Goal: Task Accomplishment & Management: Manage account settings

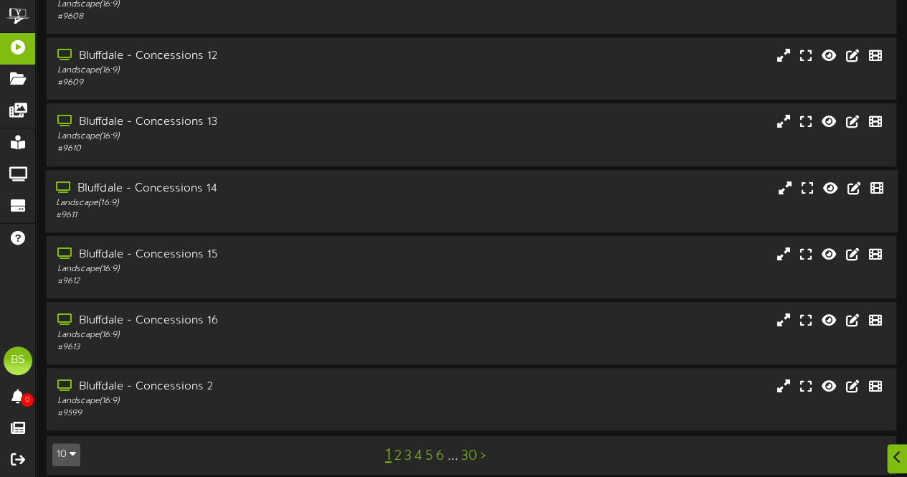
scroll to position [306, 0]
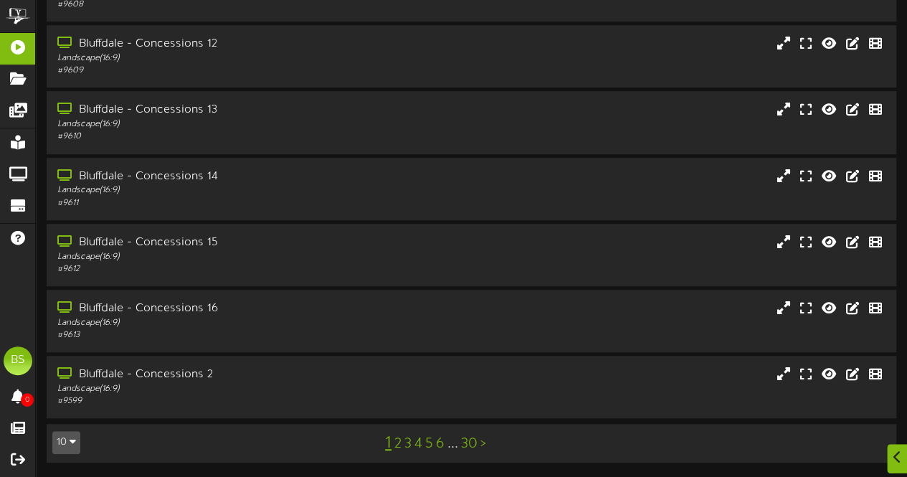
click at [70, 440] on icon "button" at bounding box center [73, 441] width 6 height 10
click at [66, 416] on div "100" at bounding box center [66, 415] width 27 height 22
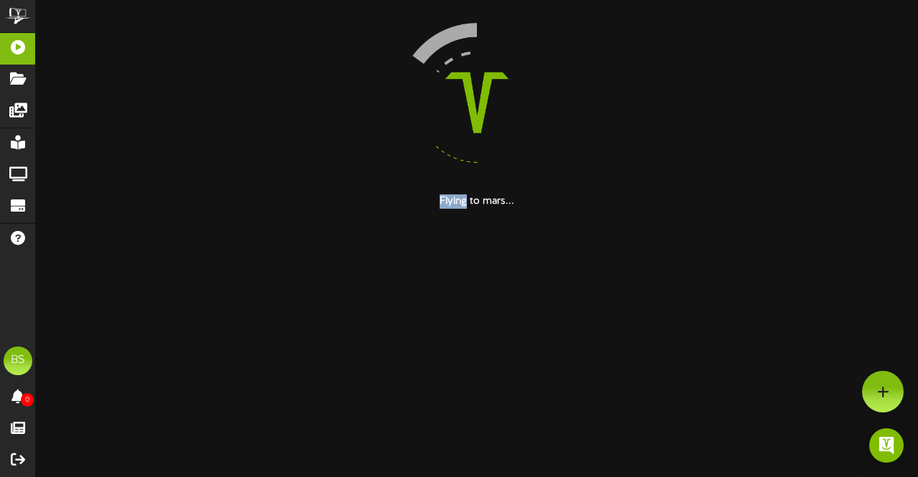
click at [66, 209] on html "ChannelValet Playlists Folders Messages My Library Groups Devices Help BS [PERS…" at bounding box center [459, 104] width 918 height 209
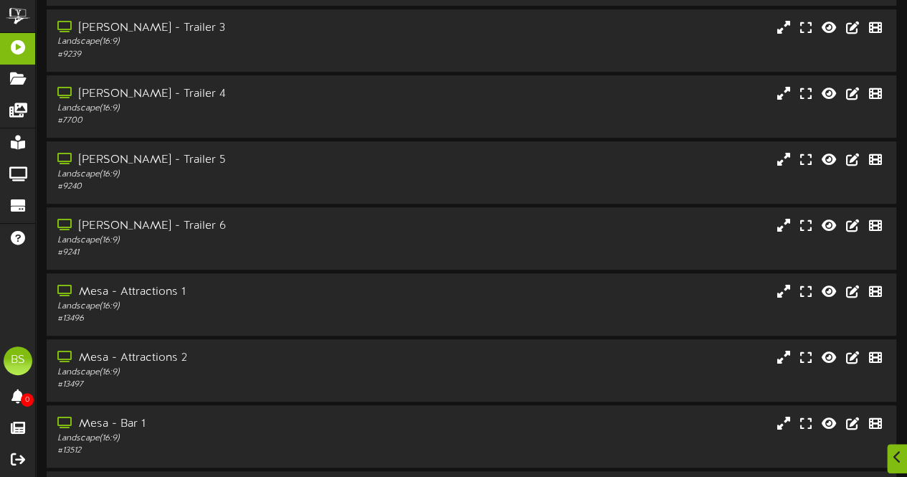
scroll to position [6252, 0]
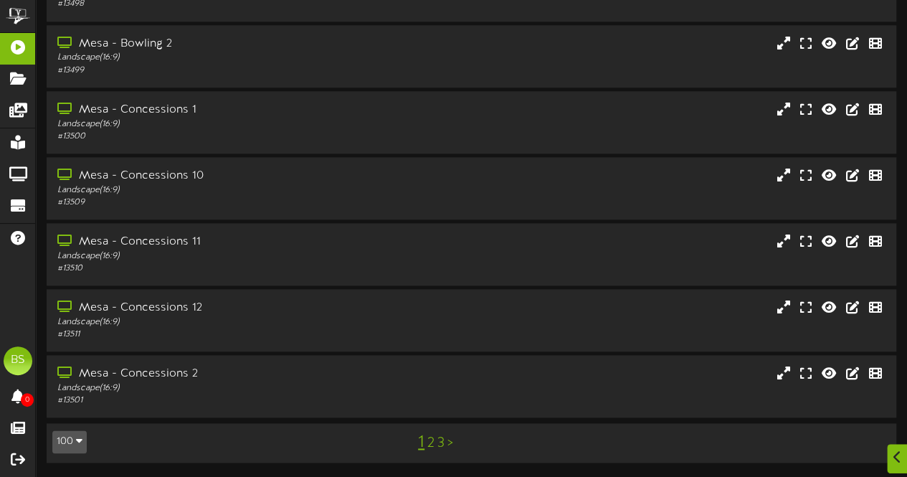
click at [429, 443] on link "2" at bounding box center [430, 443] width 7 height 16
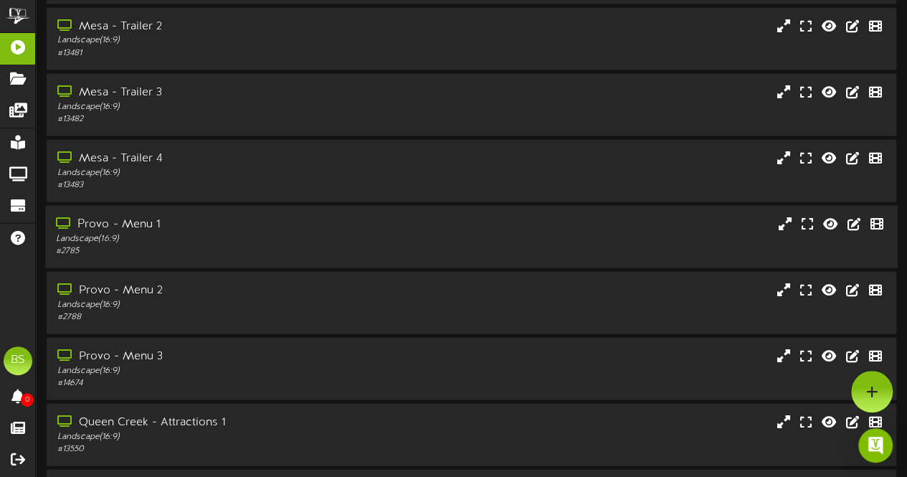
scroll to position [1506, 0]
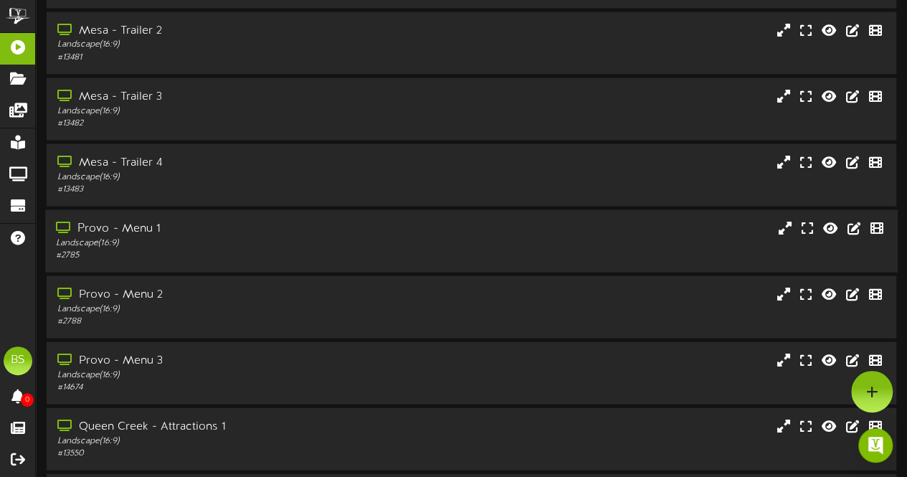
click at [131, 232] on div "Provo - Menu 1" at bounding box center [223, 229] width 334 height 16
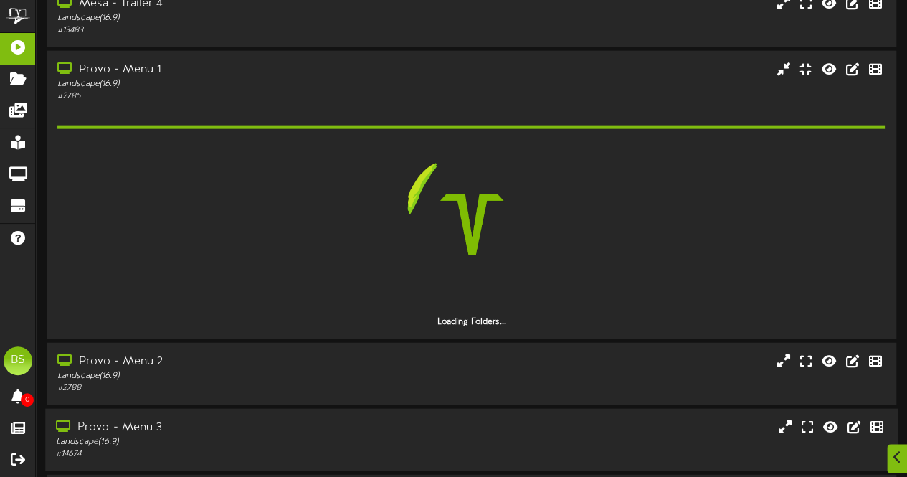
scroll to position [1793, 0]
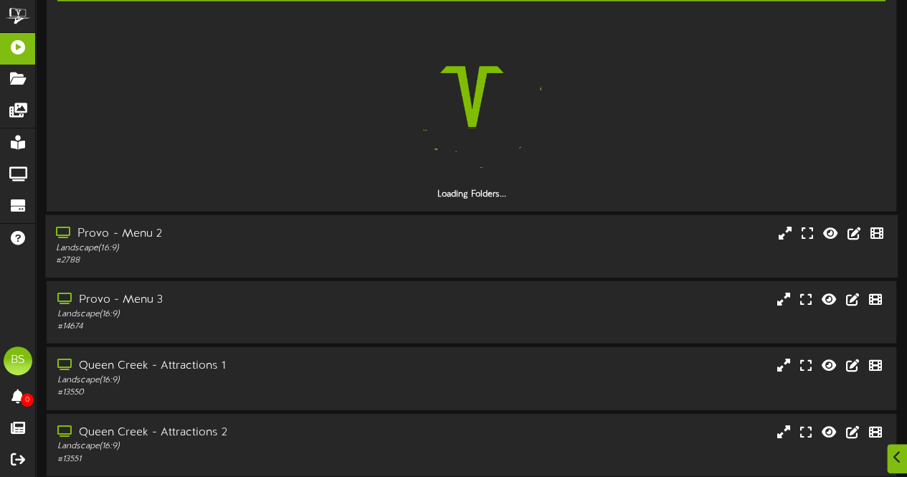
click at [136, 236] on div "Provo - Menu 2" at bounding box center [223, 234] width 334 height 16
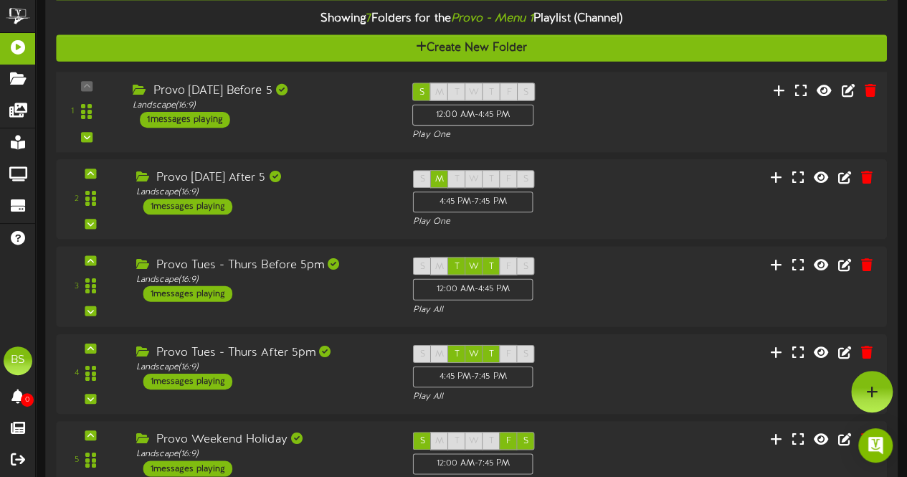
drag, startPoint x: 219, startPoint y: 123, endPoint x: 227, endPoint y: 125, distance: 8.2
click at [219, 122] on div "1 messages playing" at bounding box center [185, 120] width 90 height 16
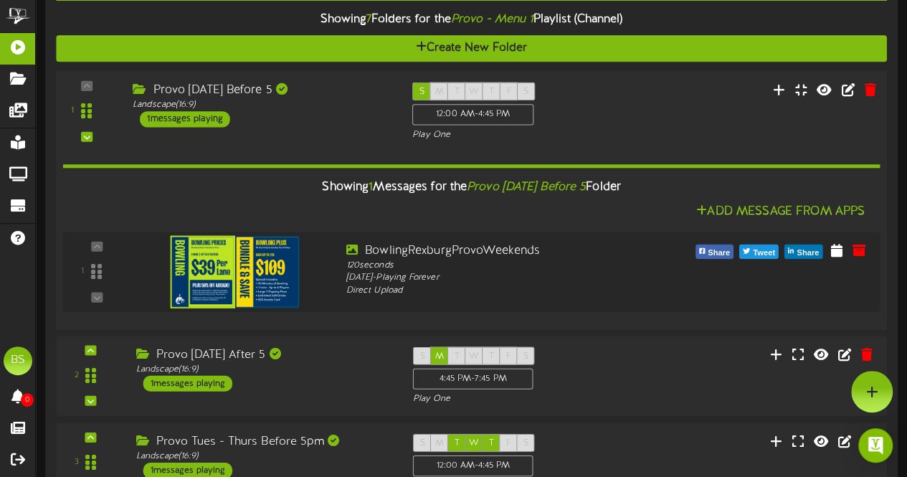
scroll to position [1649, 0]
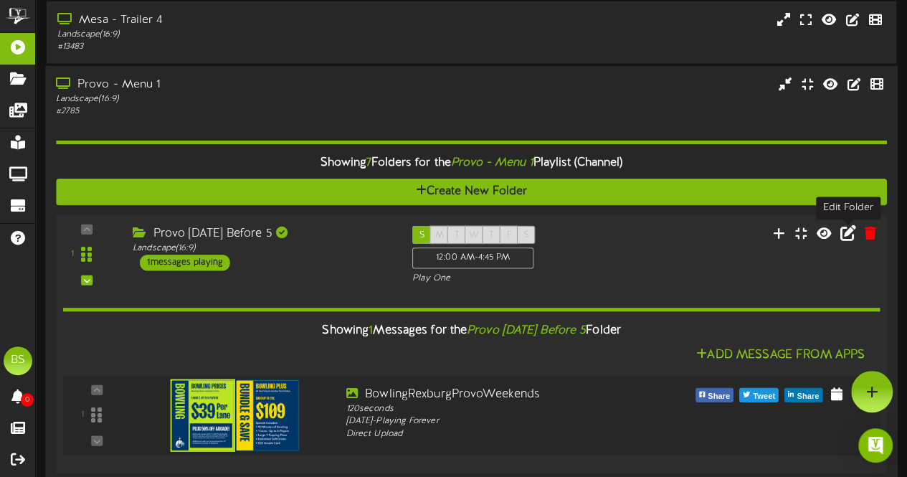
click at [849, 239] on icon at bounding box center [849, 233] width 16 height 16
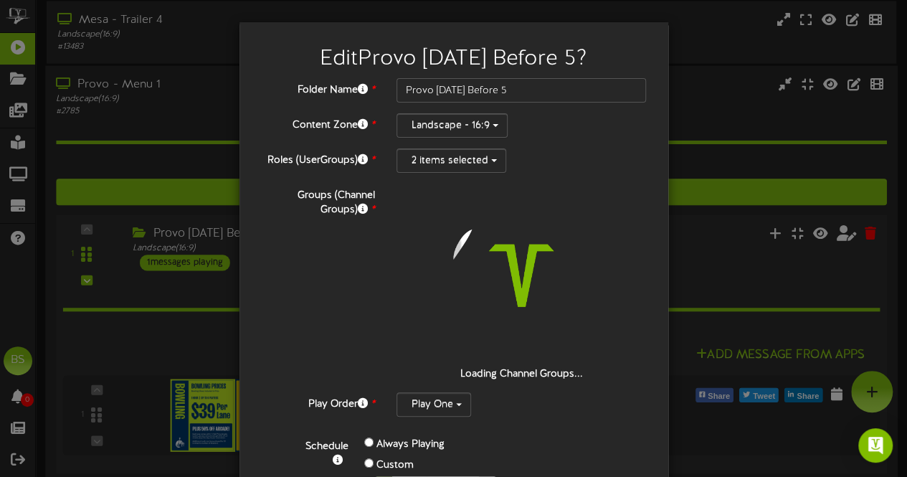
scroll to position [215, 0]
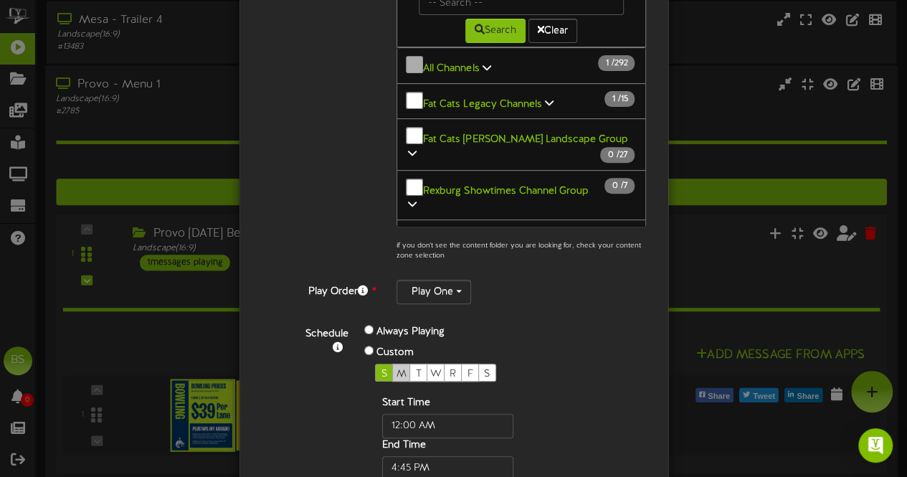
click at [397, 369] on span "M" at bounding box center [402, 374] width 10 height 11
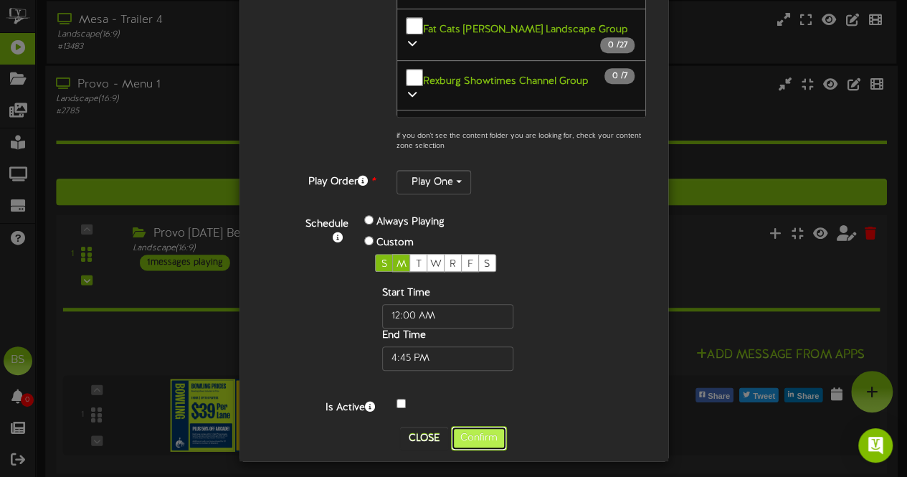
click at [475, 430] on button "Confirm" at bounding box center [479, 438] width 56 height 24
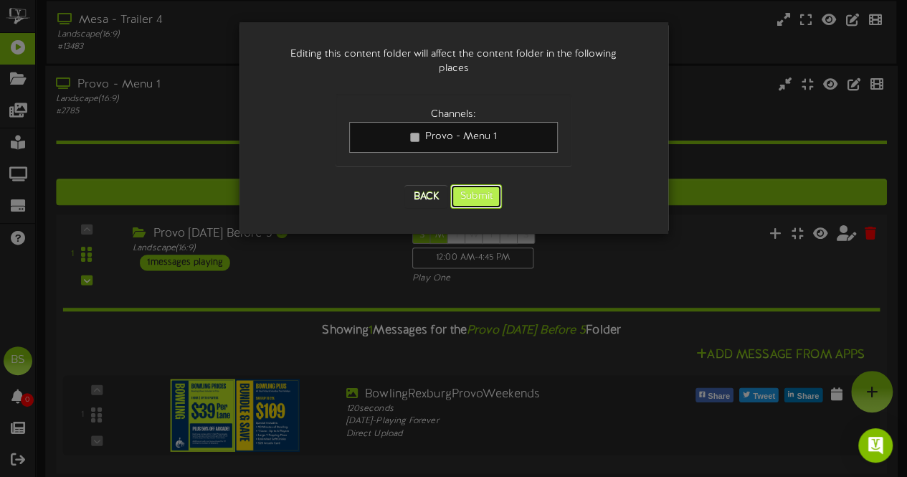
click at [479, 184] on button "Submit" at bounding box center [476, 196] width 52 height 24
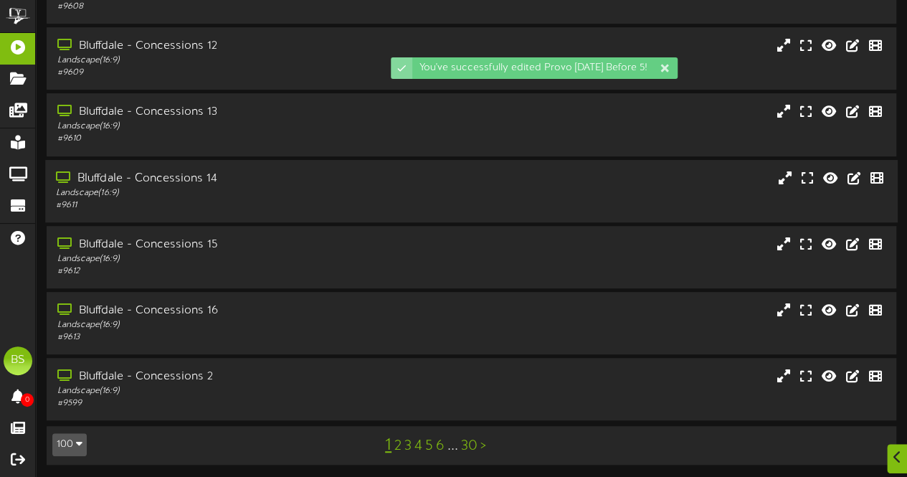
scroll to position [306, 0]
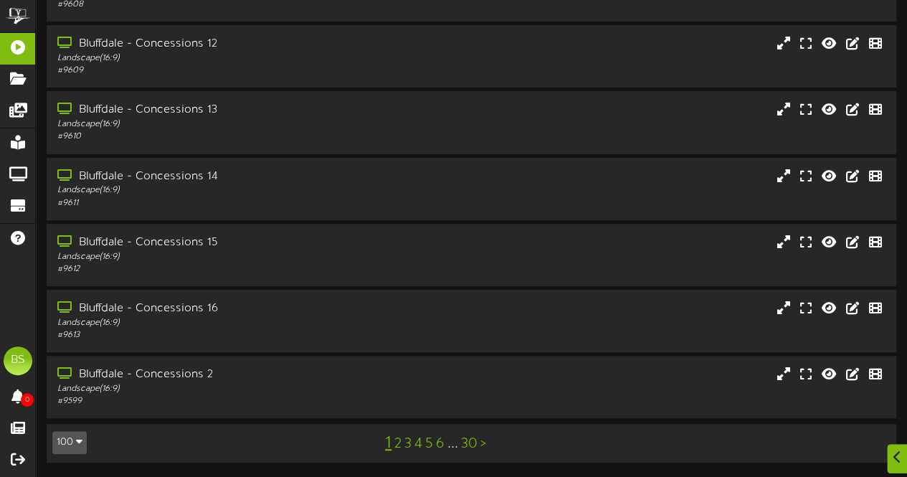
click at [73, 443] on button "100" at bounding box center [69, 442] width 34 height 23
click at [72, 411] on div "100" at bounding box center [66, 415] width 27 height 22
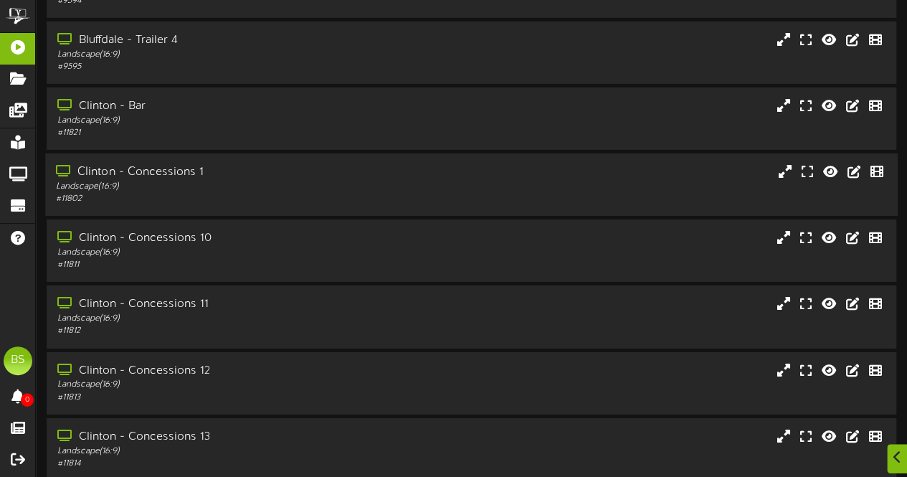
scroll to position [6252, 0]
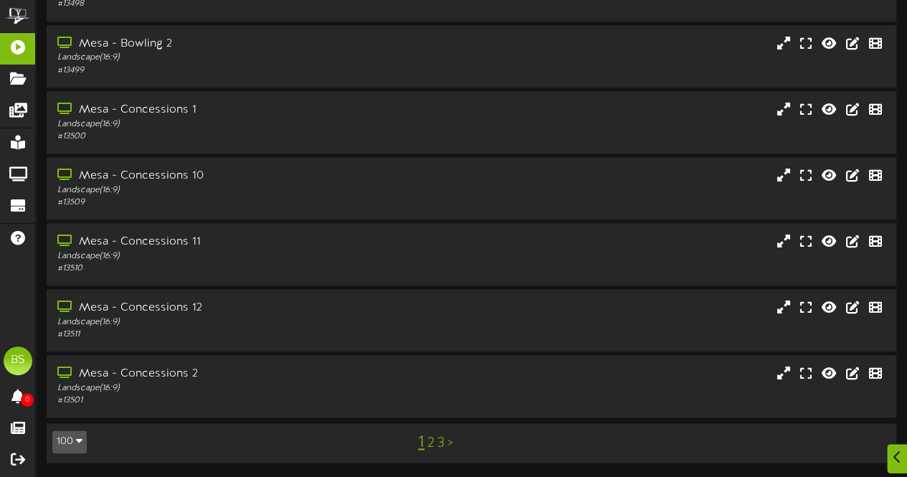
click at [430, 448] on link "2" at bounding box center [430, 443] width 7 height 16
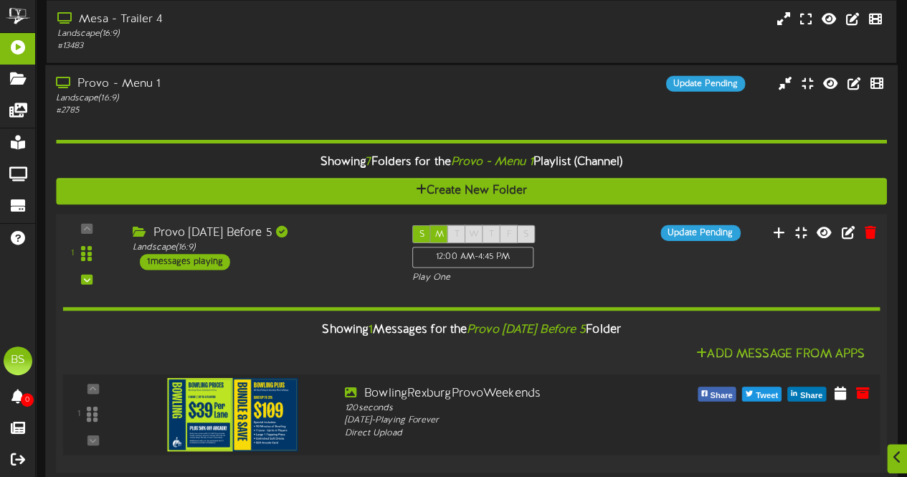
scroll to position [2008, 0]
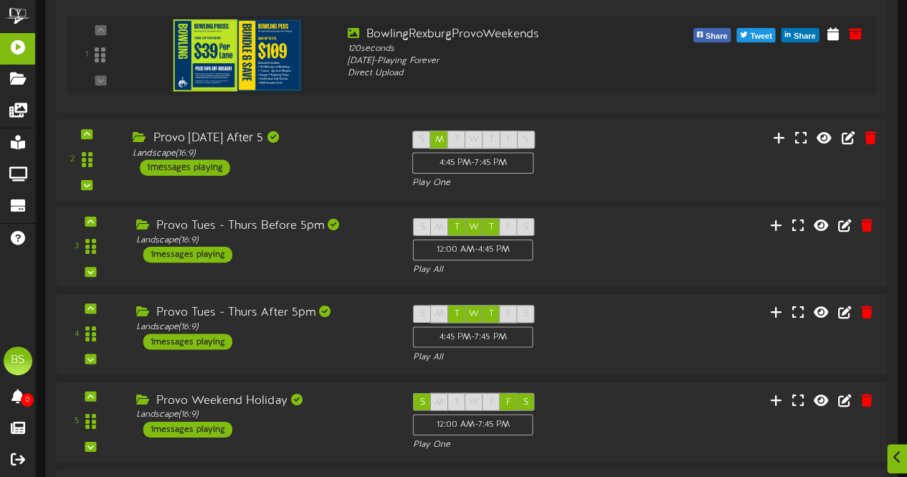
click at [217, 166] on div "1 messages playing" at bounding box center [185, 168] width 90 height 16
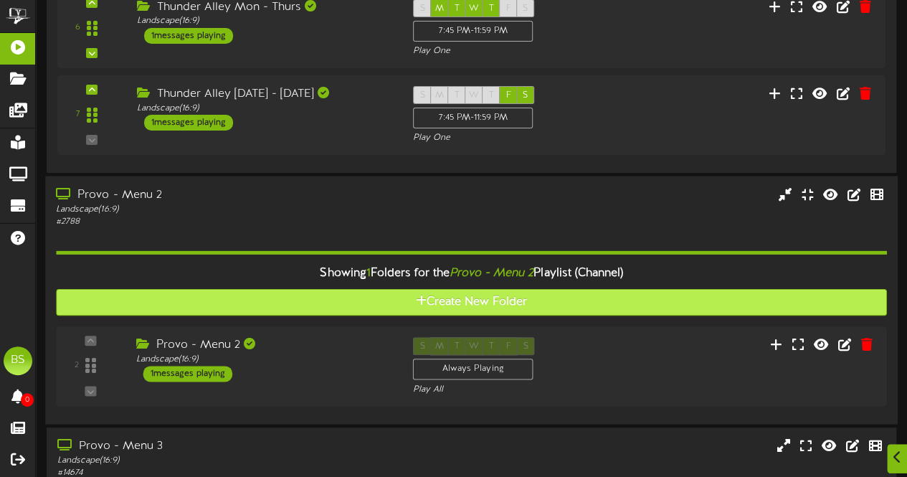
scroll to position [2868, 0]
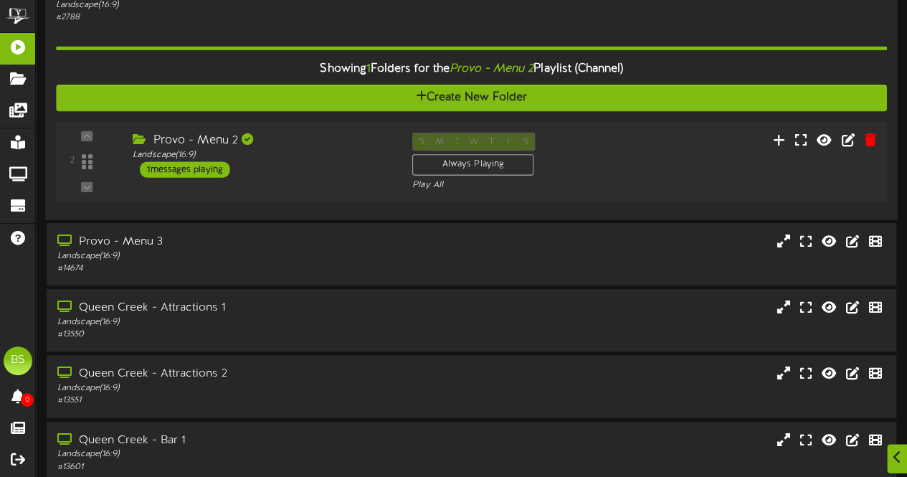
click at [191, 166] on div "1 messages playing" at bounding box center [185, 169] width 90 height 16
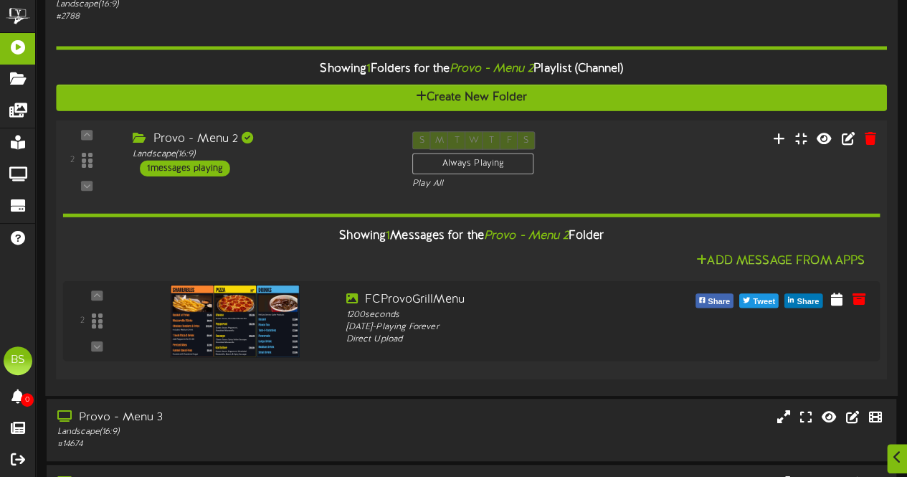
scroll to position [3227, 0]
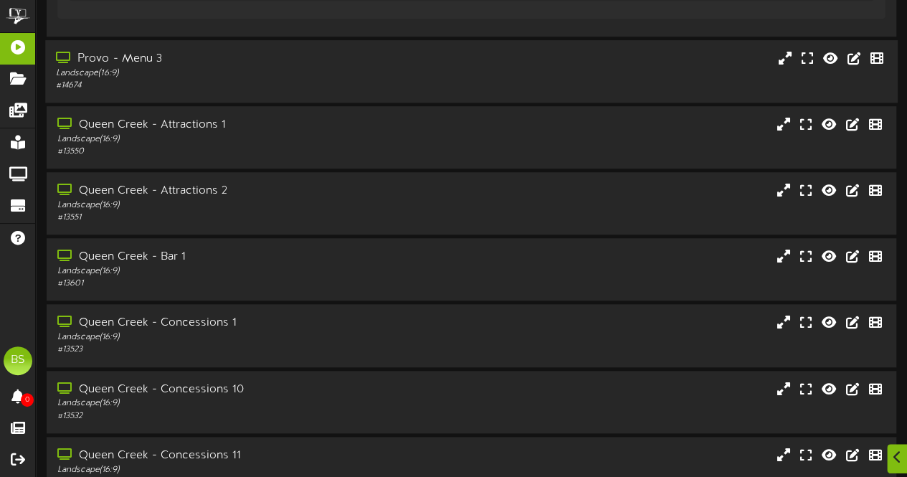
click at [141, 55] on div "Provo - Menu 3" at bounding box center [223, 59] width 334 height 16
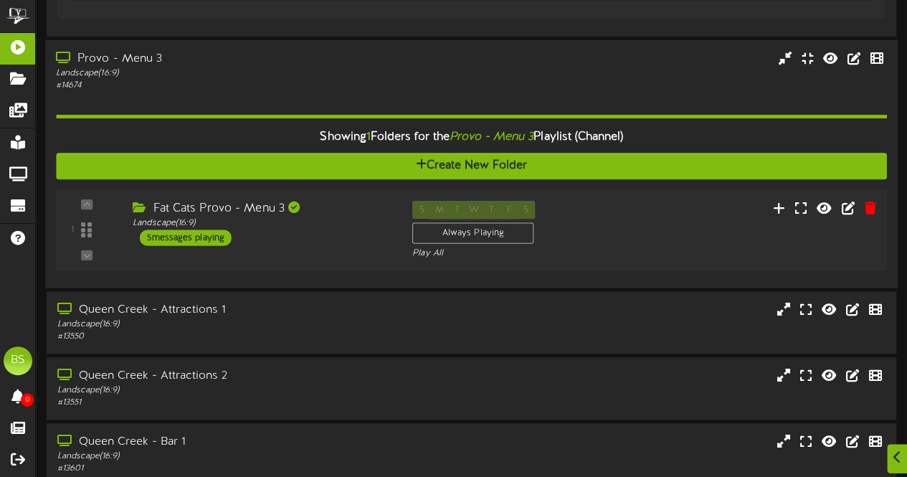
click at [203, 235] on div "5 messages playing" at bounding box center [186, 238] width 92 height 16
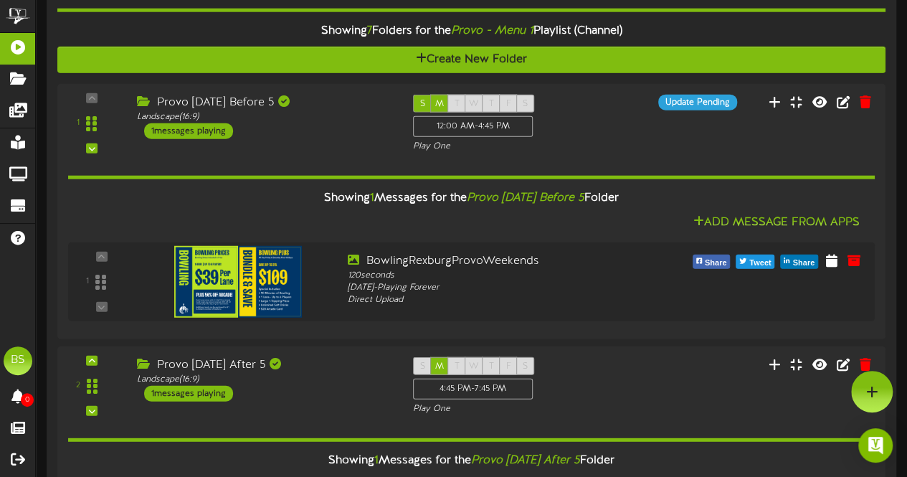
scroll to position [1577, 0]
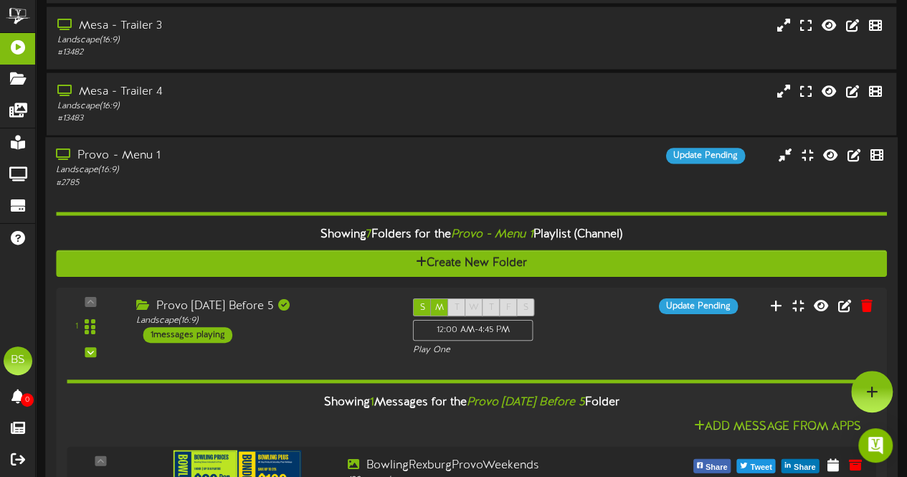
click at [150, 157] on div "Provo - Menu 1" at bounding box center [223, 156] width 334 height 16
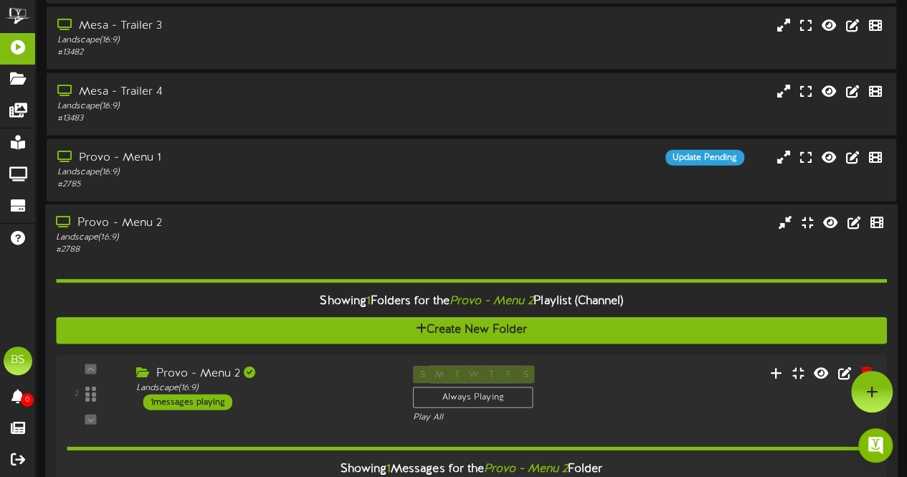
click at [140, 226] on div "Provo - Menu 2" at bounding box center [223, 223] width 334 height 16
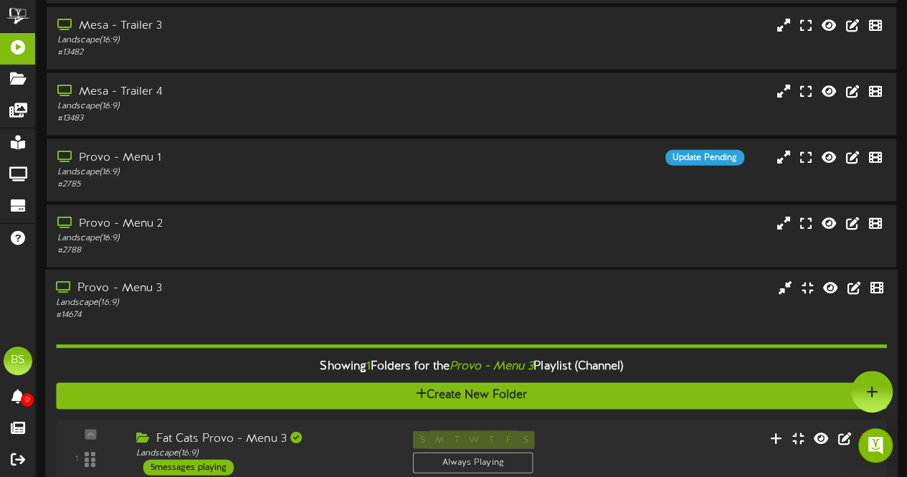
click at [141, 290] on div "Provo - Menu 3" at bounding box center [223, 288] width 334 height 16
